Goal: Complete application form

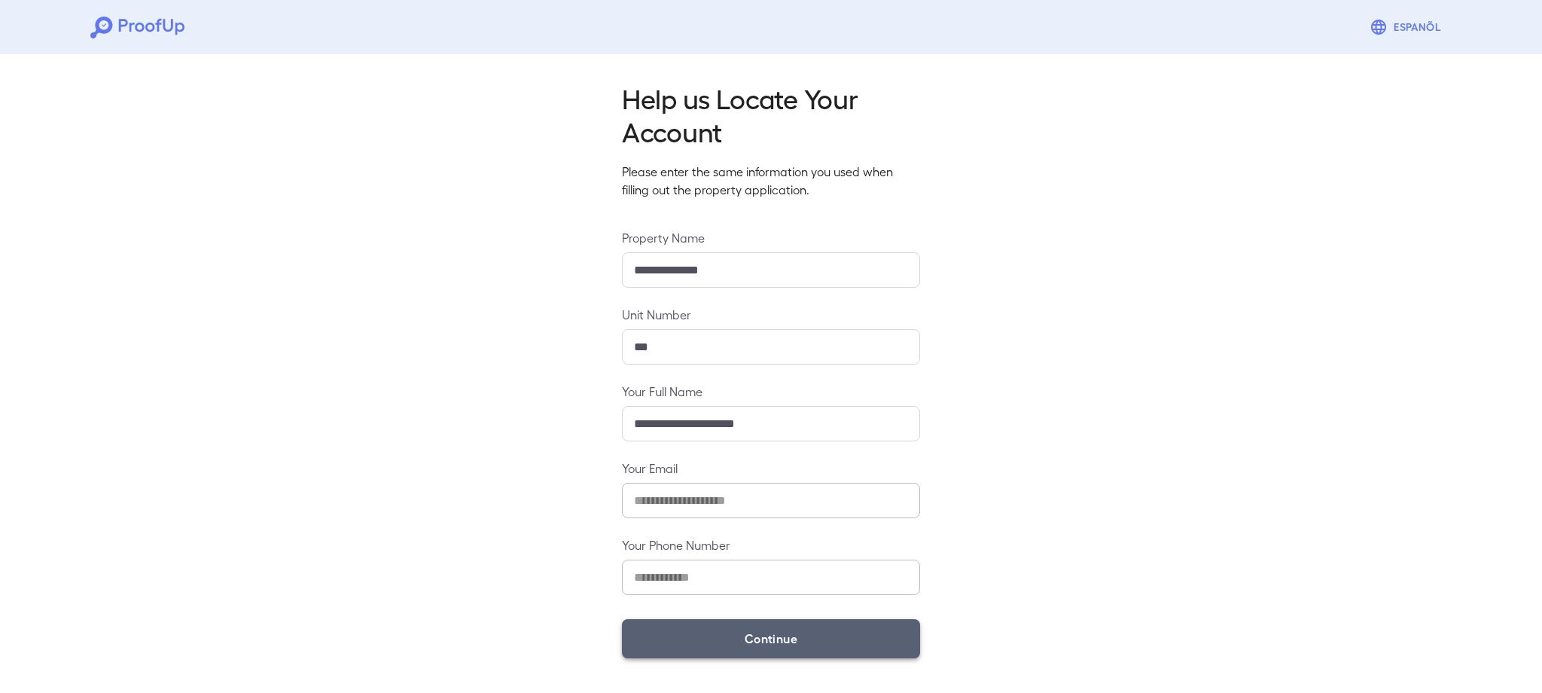
click at [796, 636] on button "Continue" at bounding box center [771, 638] width 298 height 39
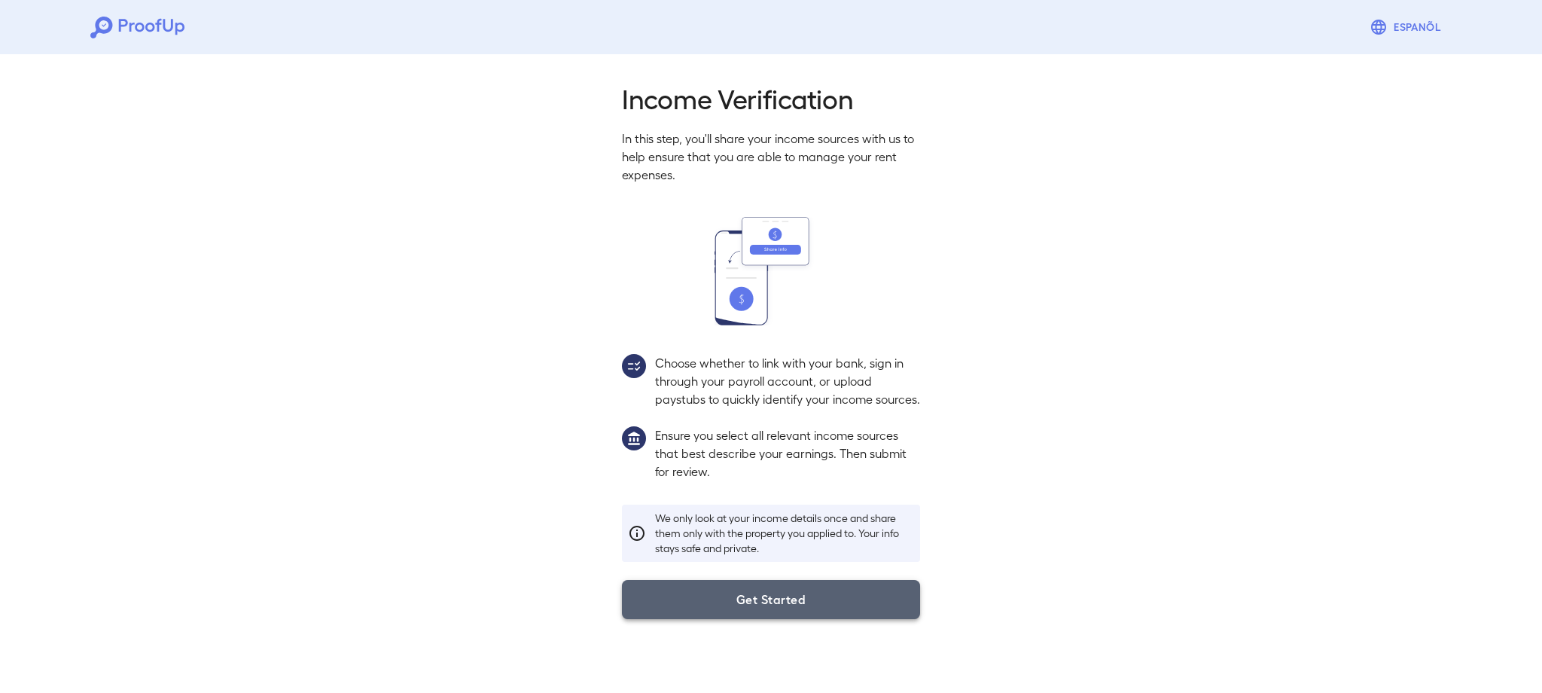
click at [763, 619] on button "Get Started" at bounding box center [771, 599] width 298 height 39
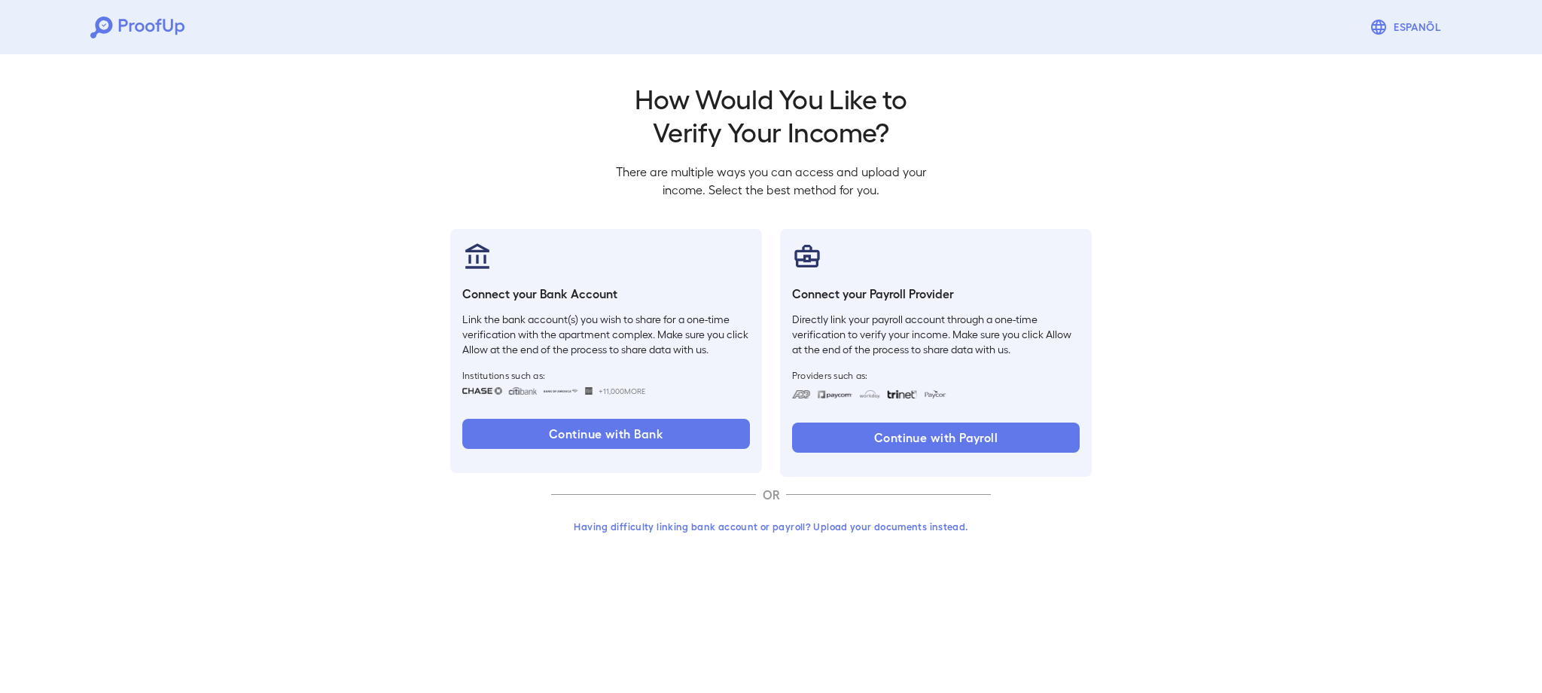
click at [755, 530] on button "Having difficulty linking bank account or payroll? Upload your documents instea…" at bounding box center [771, 526] width 440 height 27
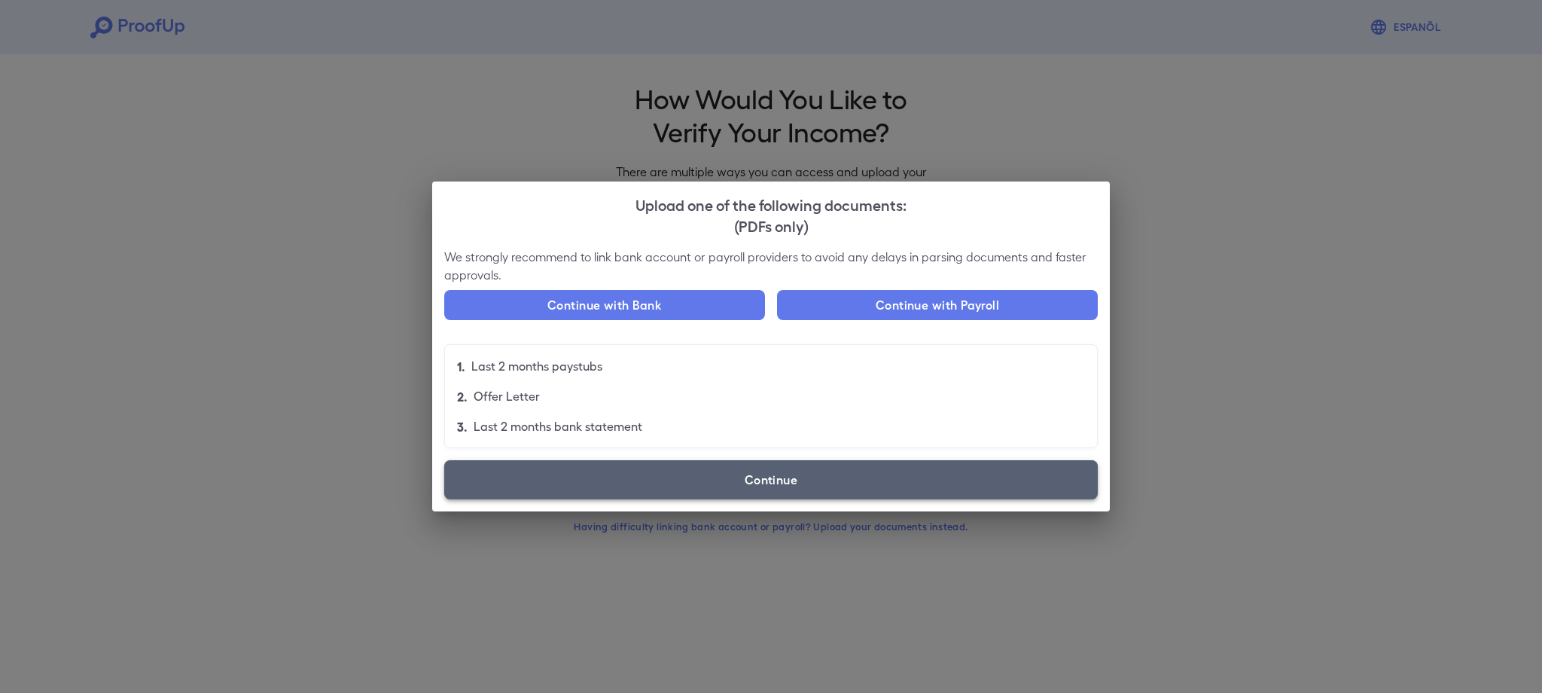
click at [736, 490] on label "Continue" at bounding box center [771, 479] width 654 height 39
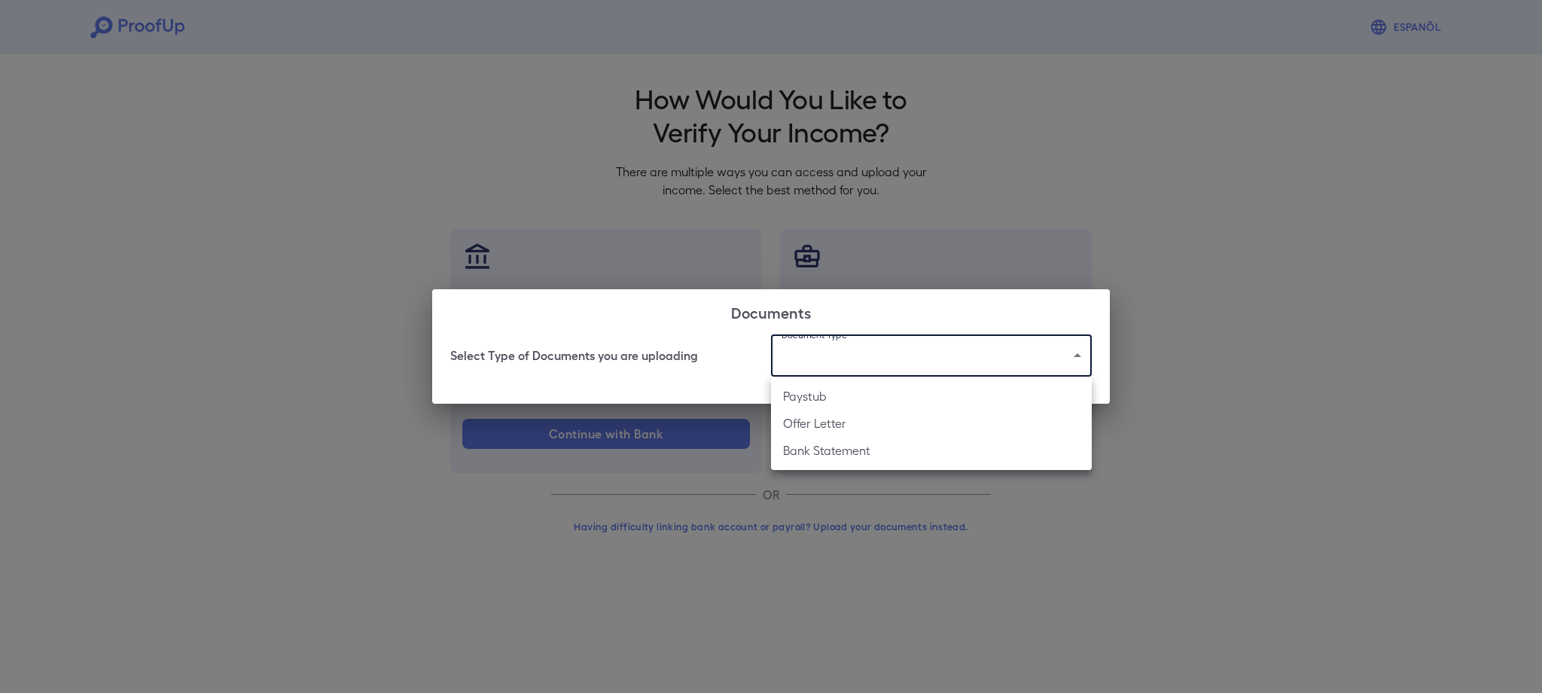
click at [795, 360] on body "Espanõl Go back How Would You Like to Verify Your Income? There are multiple wa…" at bounding box center [771, 287] width 1542 height 575
click at [798, 396] on li "Paystub" at bounding box center [931, 396] width 321 height 27
type input "*******"
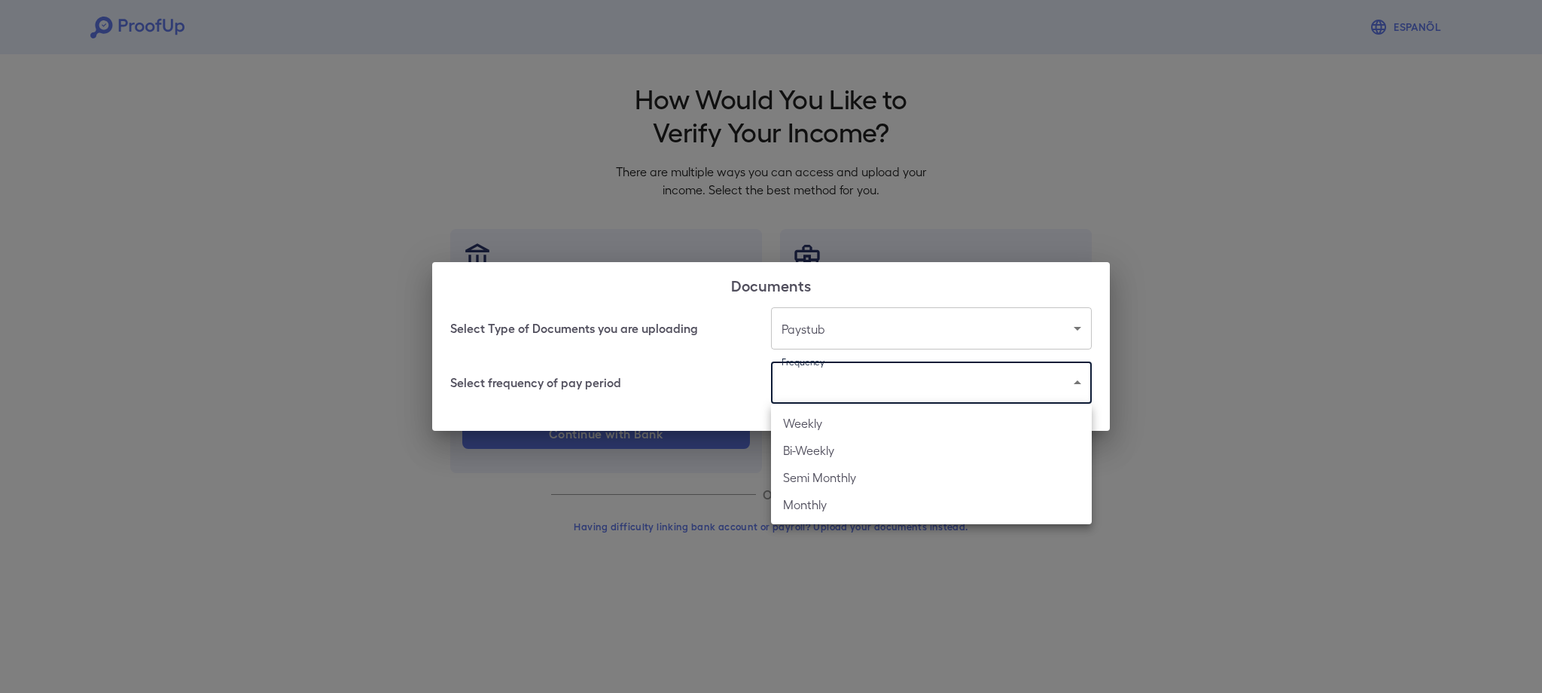
click at [798, 396] on body "Espanõl Go back How Would You Like to Verify Your Income? There are multiple wa…" at bounding box center [771, 287] width 1542 height 575
click at [805, 415] on li "Weekly" at bounding box center [931, 423] width 321 height 27
type input "******"
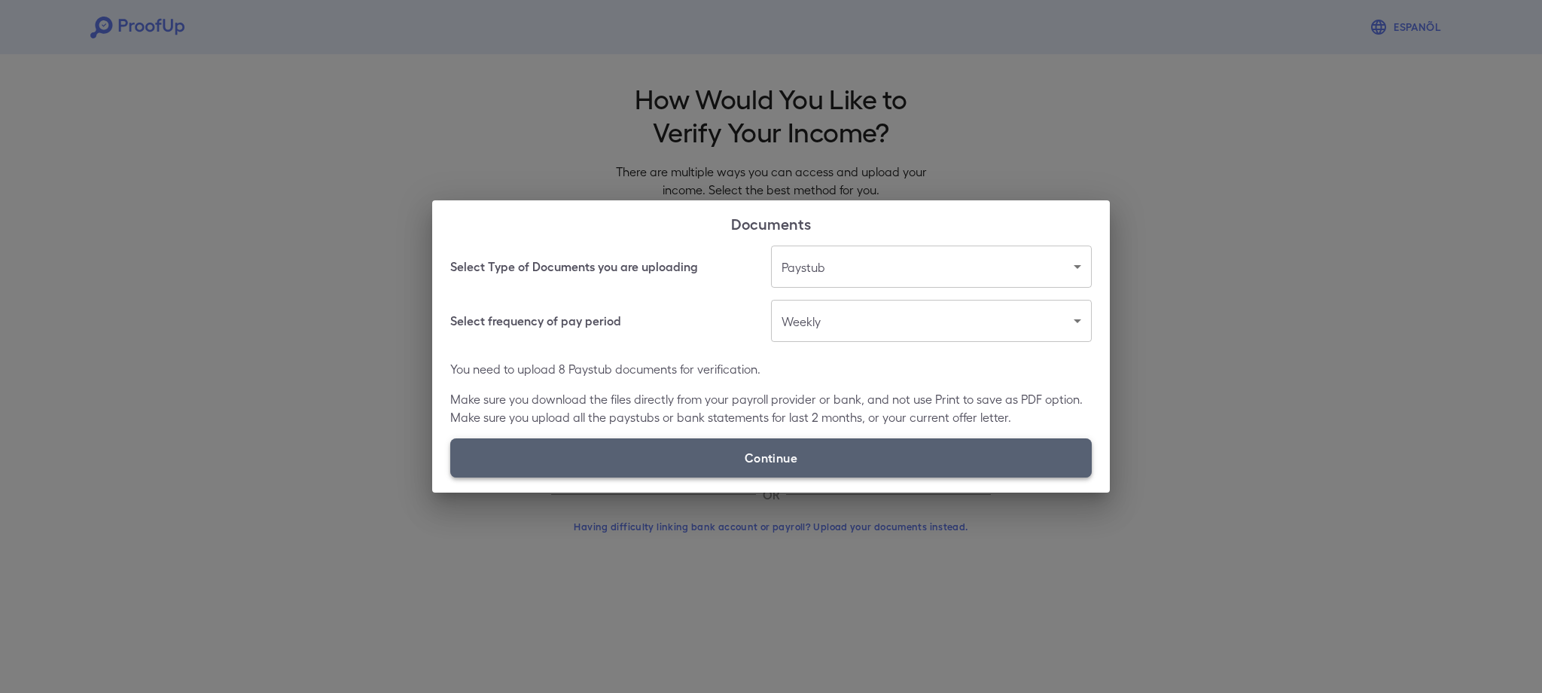
click at [801, 453] on label "Continue" at bounding box center [771, 457] width 642 height 39
click at [451, 477] on input "Continue" at bounding box center [450, 477] width 1 height 1
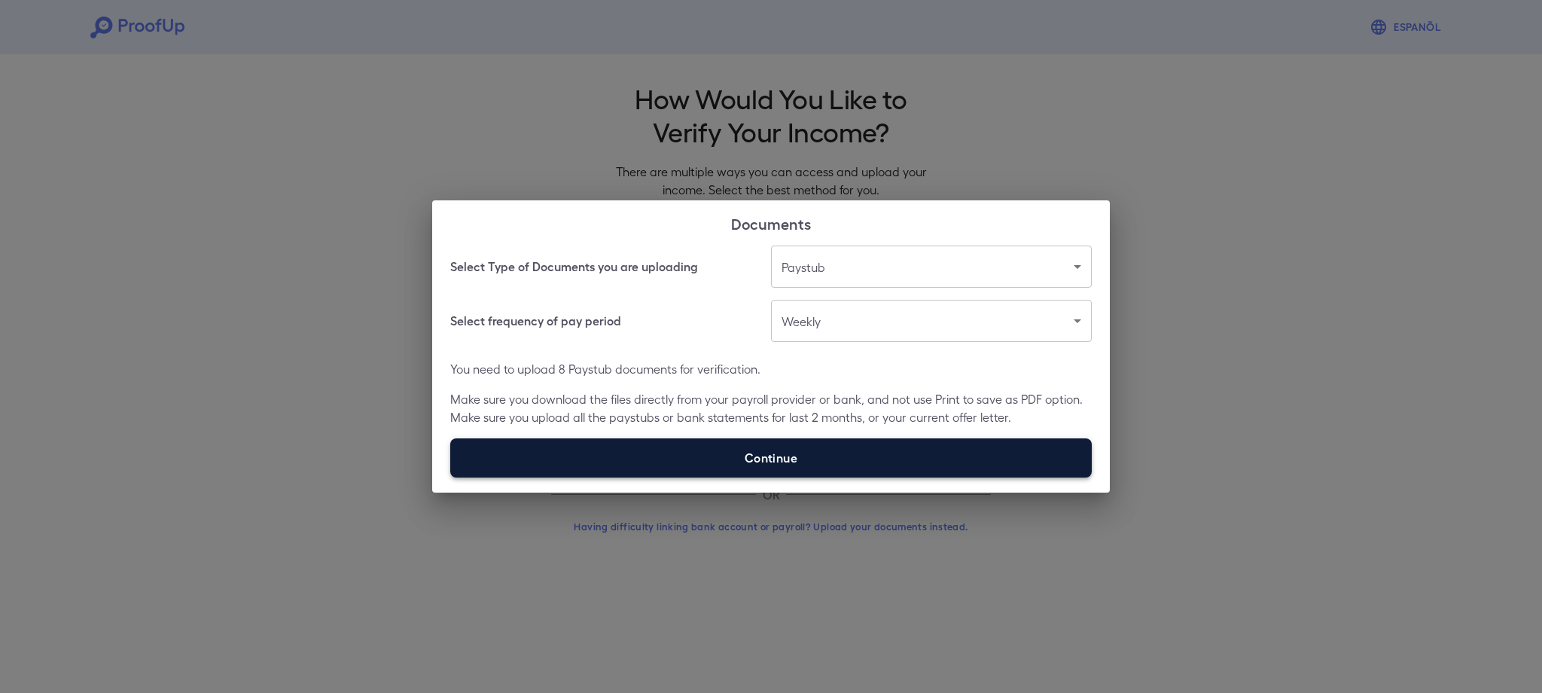
type input "**********"
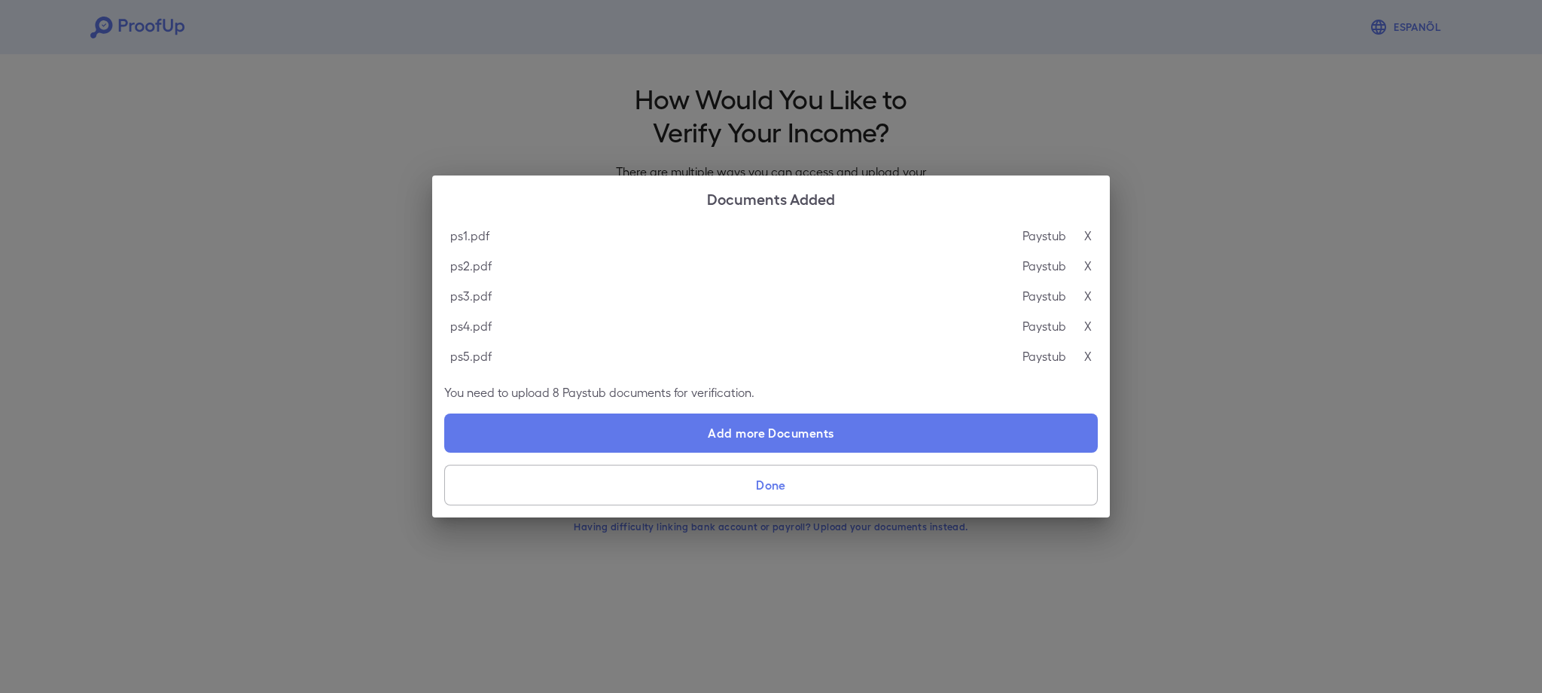
click at [821, 480] on button "Done" at bounding box center [771, 485] width 654 height 41
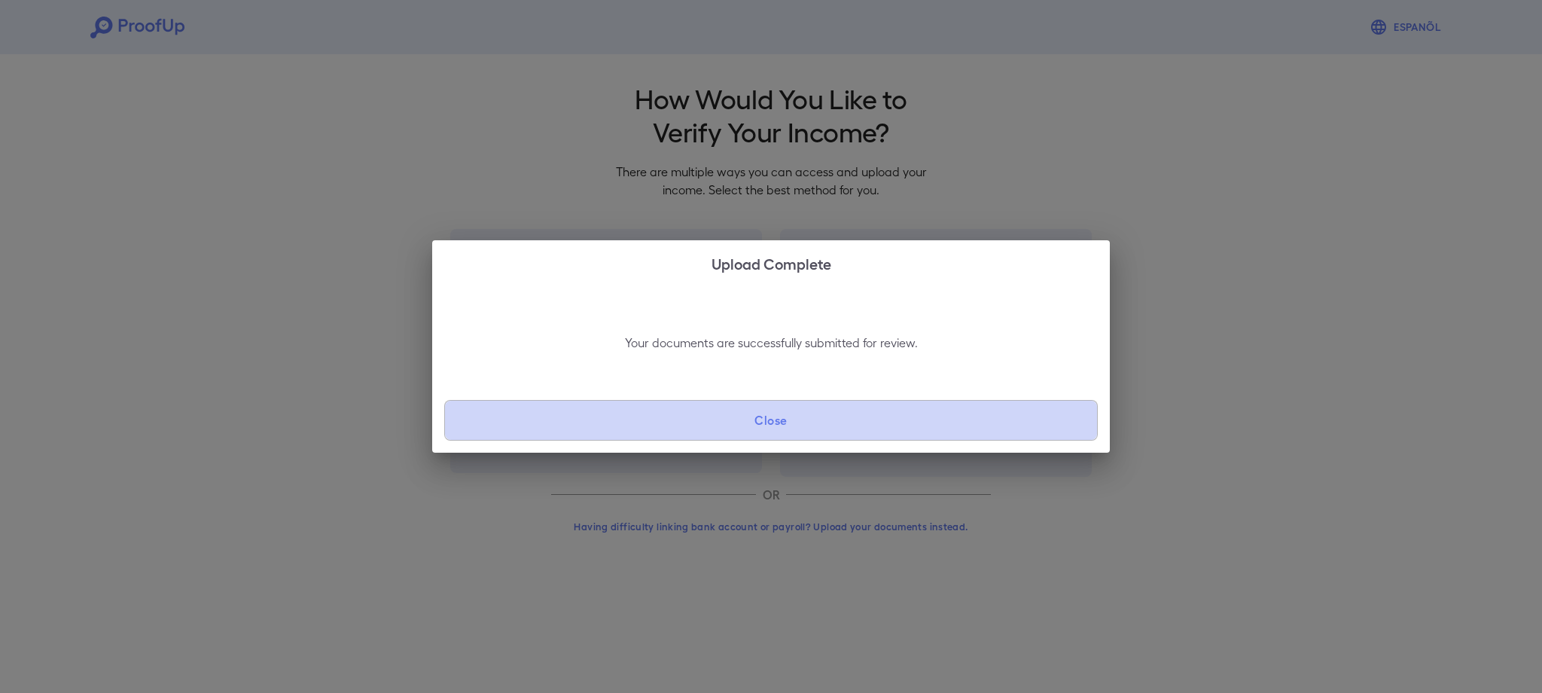
click at [829, 420] on button "Close" at bounding box center [771, 420] width 654 height 41
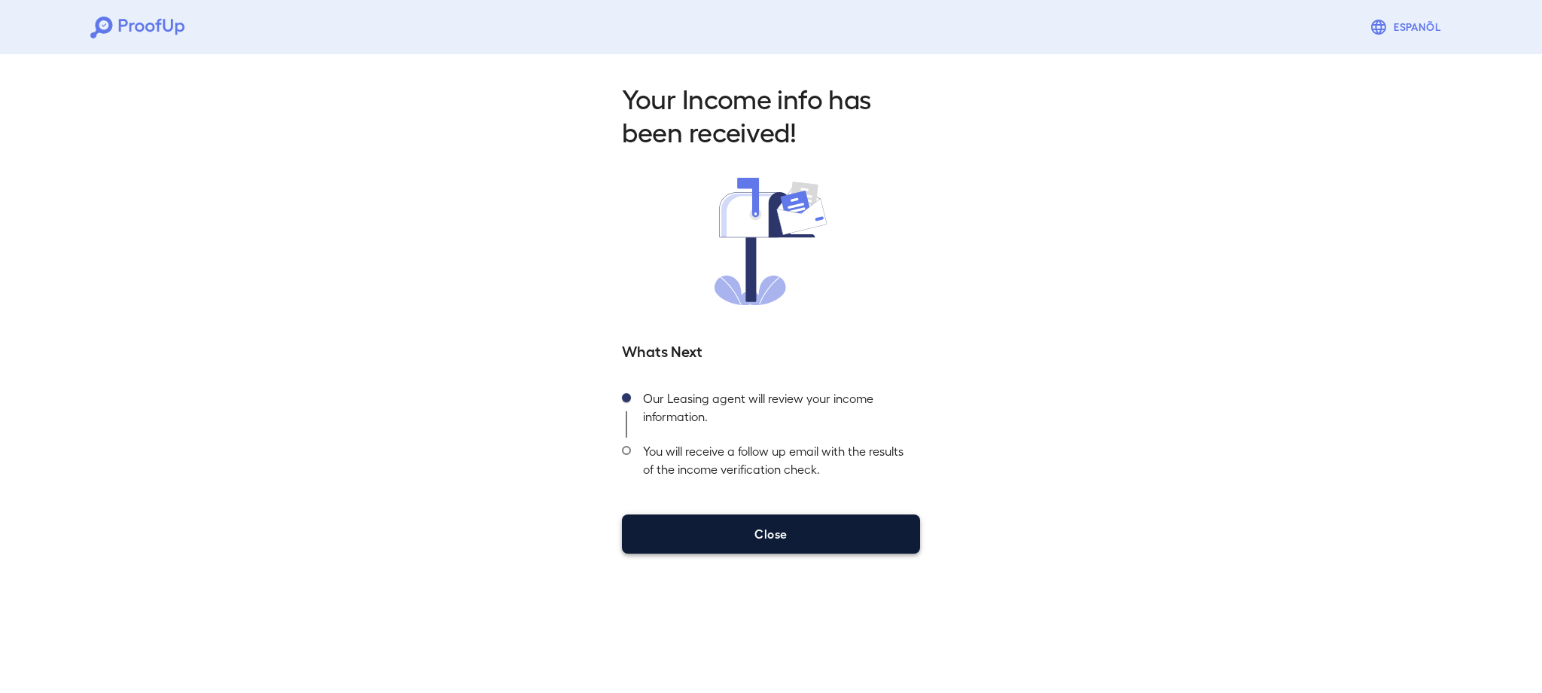
click at [781, 535] on button "Close" at bounding box center [771, 533] width 298 height 39
